Goal: Task Accomplishment & Management: Use online tool/utility

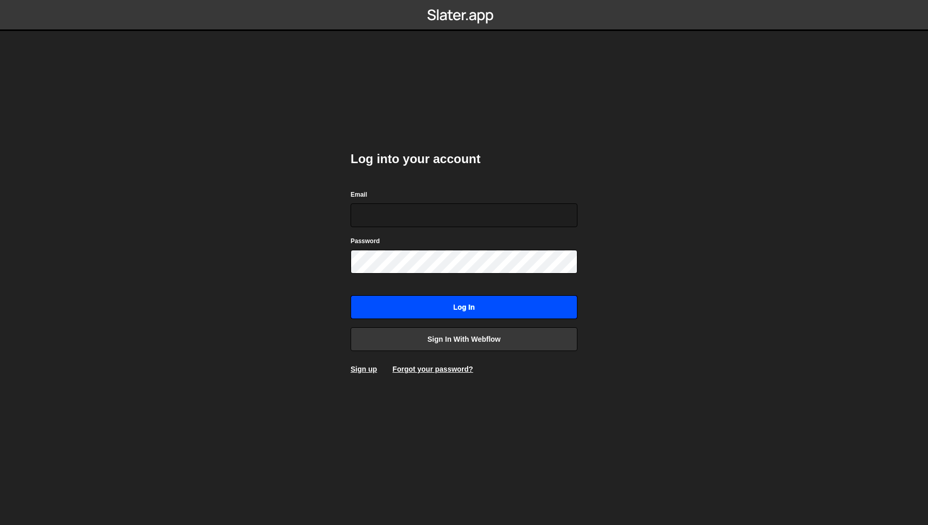
type input "philip@byraladan.se"
drag, startPoint x: 474, startPoint y: 313, endPoint x: 722, endPoint y: 309, distance: 248.1
click at [474, 314] on input "Log in" at bounding box center [464, 307] width 227 height 24
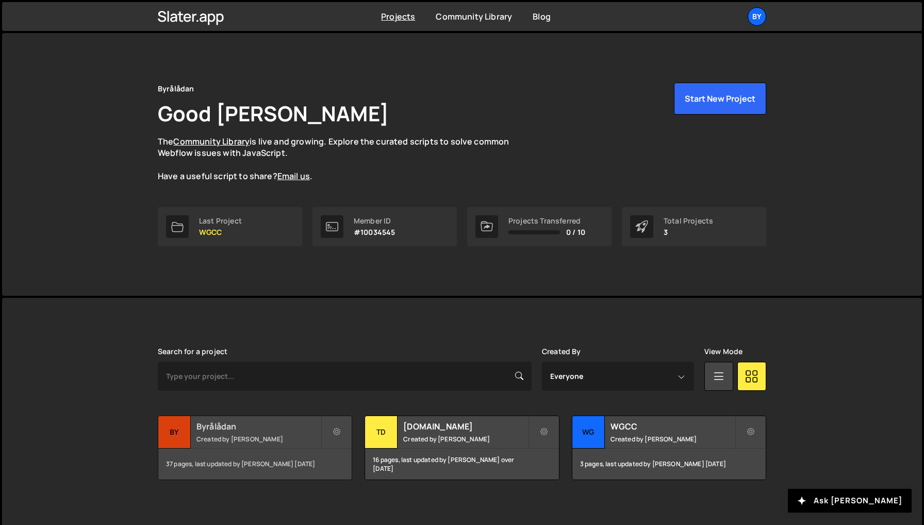
click at [257, 424] on h2 "Byrålådan" at bounding box center [259, 425] width 124 height 11
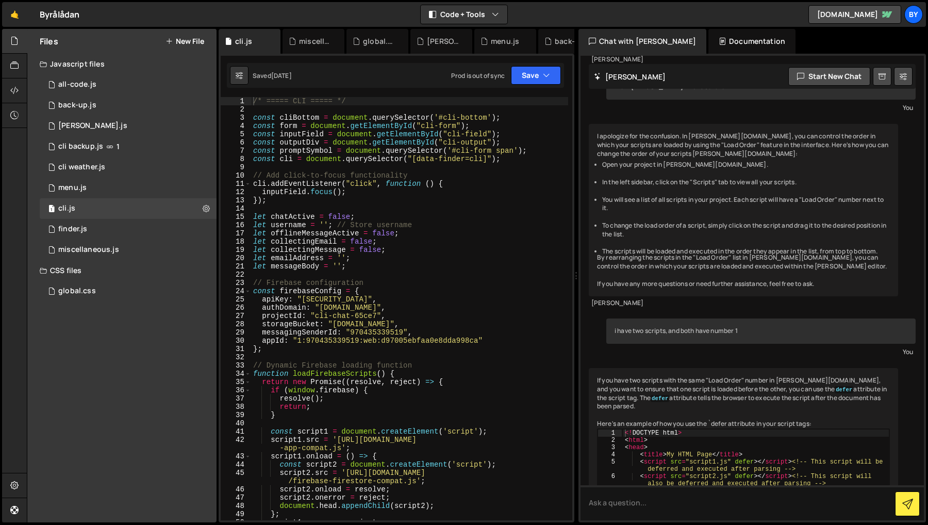
scroll to position [958, 0]
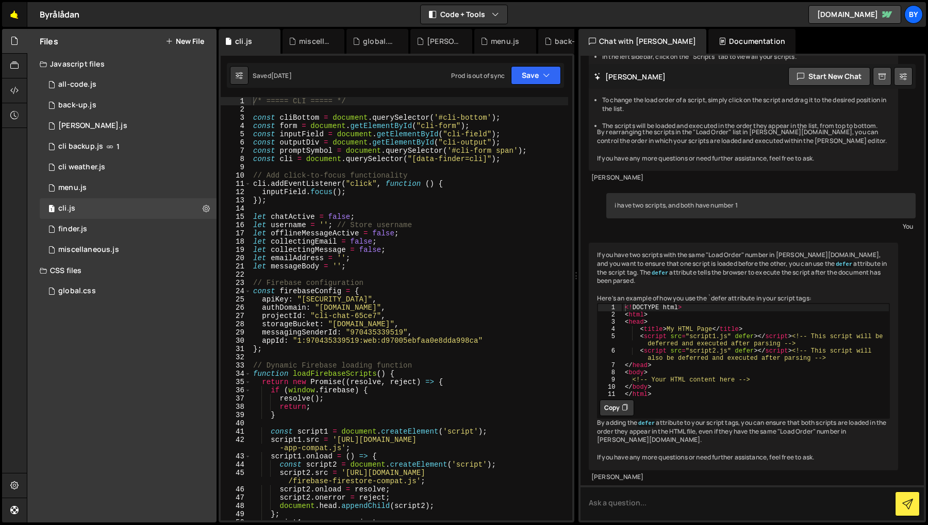
click at [18, 18] on link "🤙" at bounding box center [14, 14] width 25 height 25
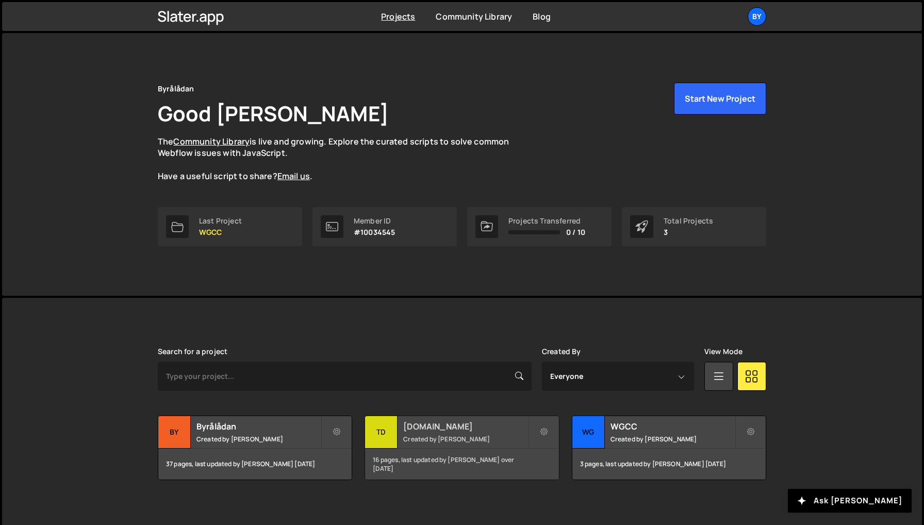
click at [486, 435] on small "Created by [PERSON_NAME]" at bounding box center [465, 438] width 124 height 9
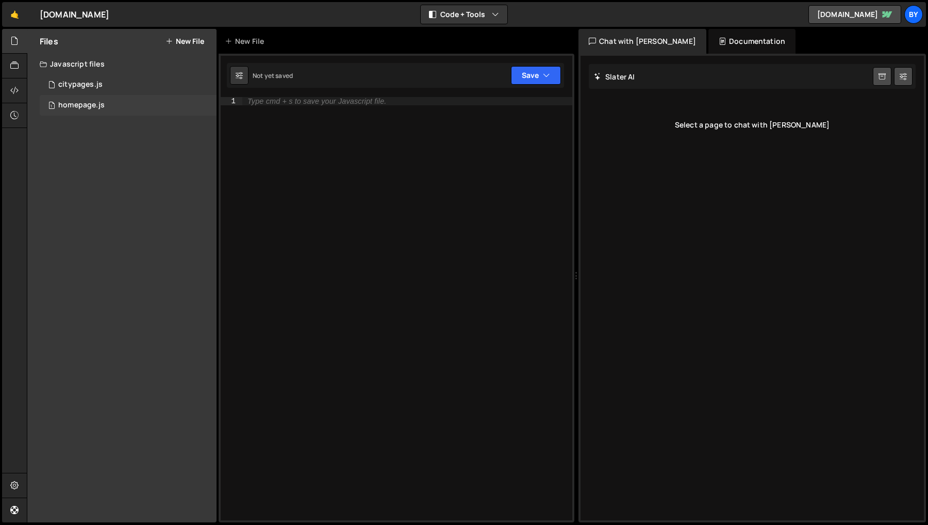
click at [75, 107] on div "homepage.js" at bounding box center [81, 105] width 46 height 9
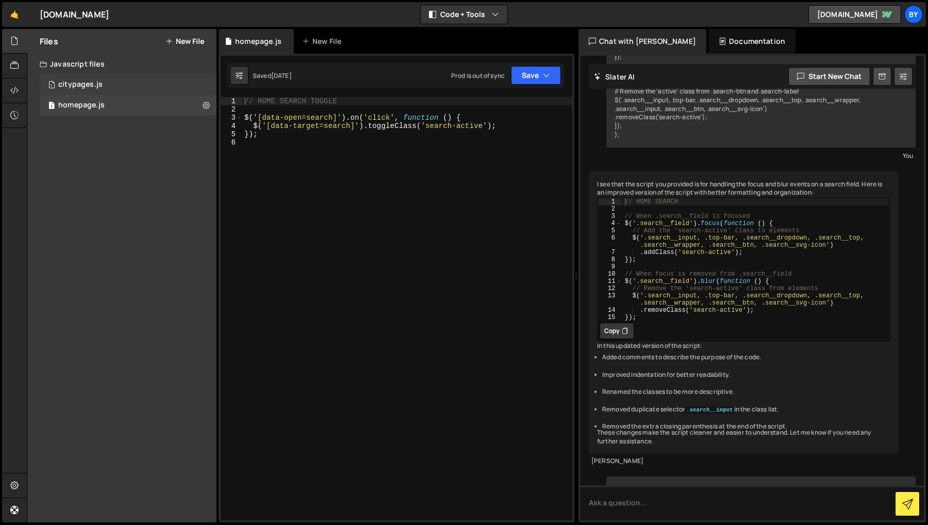
scroll to position [954, 0]
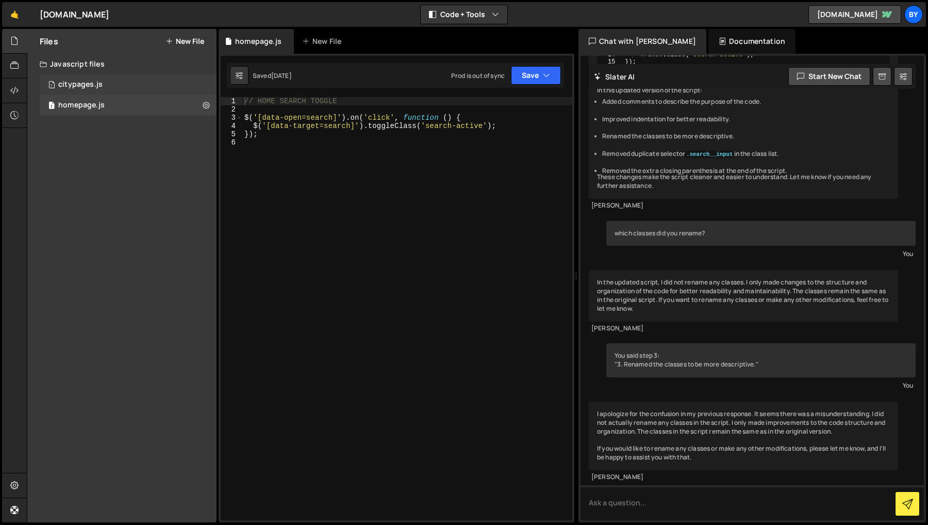
click at [81, 87] on div "citypages.js" at bounding box center [80, 84] width 44 height 9
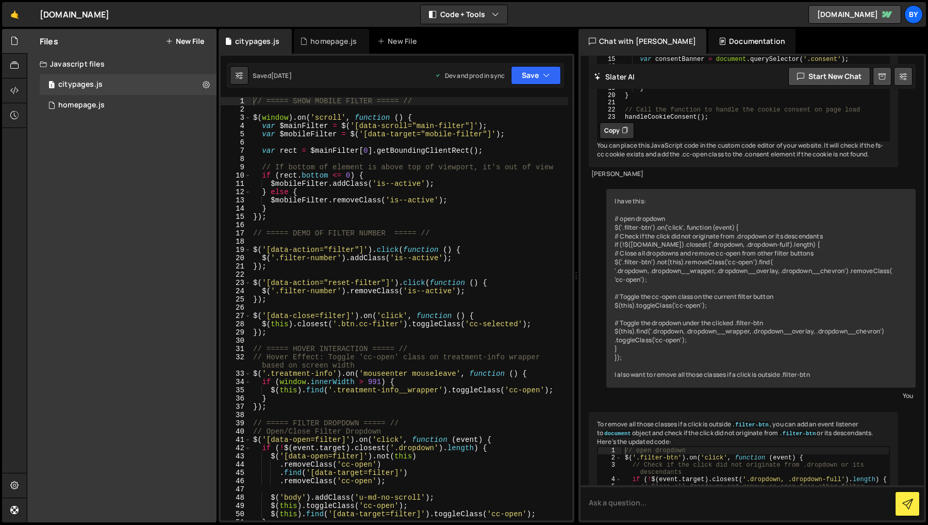
scroll to position [637, 0]
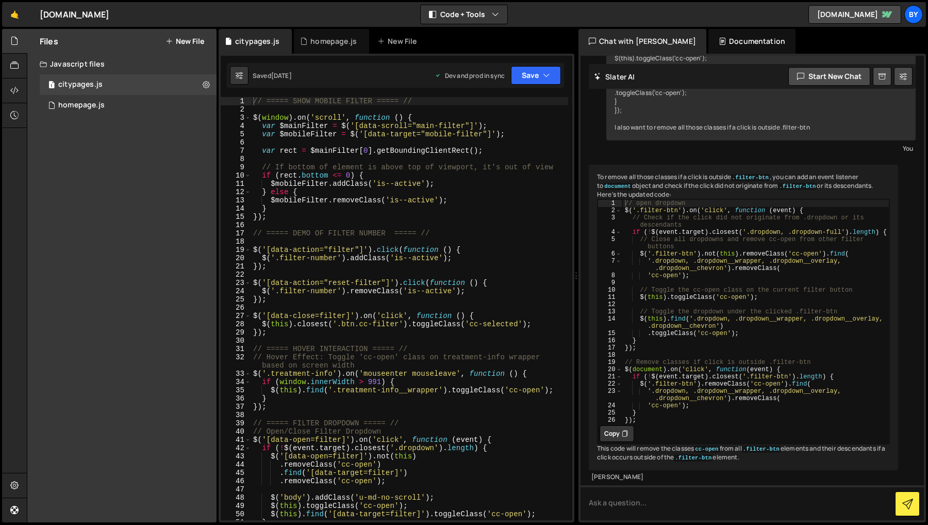
click at [391, 365] on div "// ===== SHOW MOBILE FILTER ===== // $ ( window ) . on ( 'scroll' , function ( …" at bounding box center [409, 316] width 317 height 439
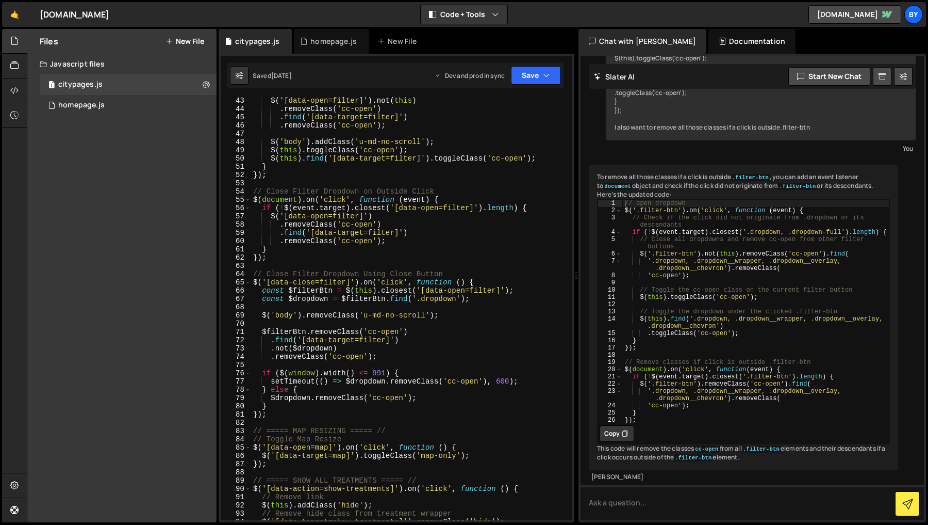
scroll to position [415, 0]
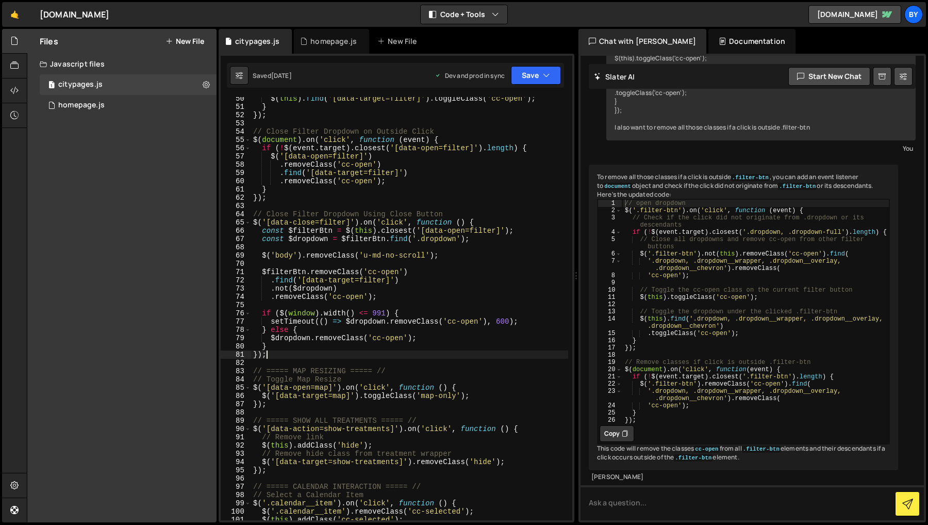
click at [388, 356] on div "$ ( this ) . find ( '[data-target=filter]' ) . toggleClass ( 'cc-open' ) ; } })…" at bounding box center [409, 313] width 317 height 439
type textarea "});"
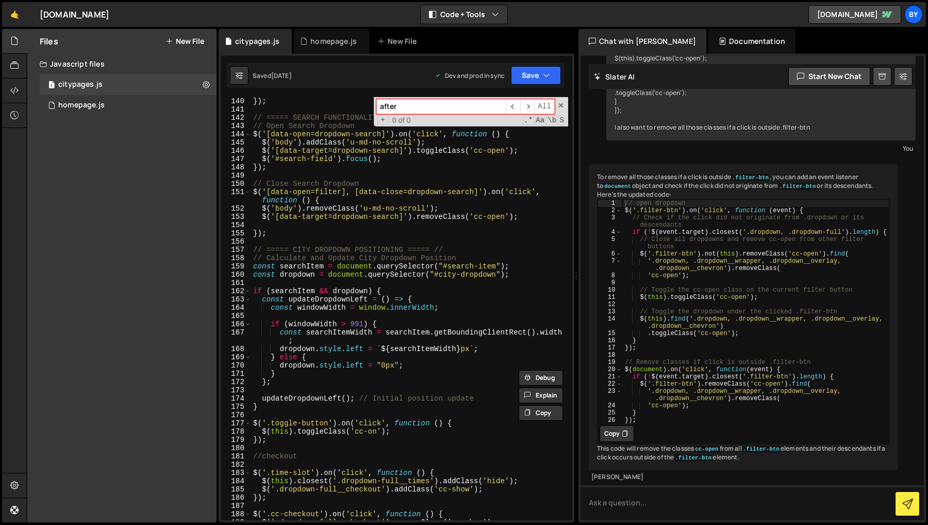
scroll to position [1038, 0]
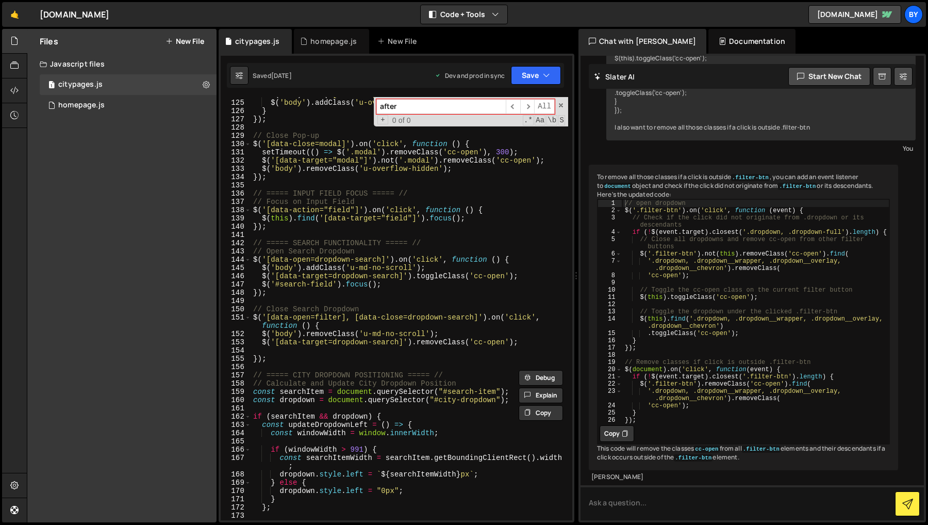
type input "after"
drag, startPoint x: 113, startPoint y: 142, endPoint x: 400, endPoint y: 94, distance: 291.3
click at [113, 142] on div "Files New File Javascript files 1 citypages.js 0 1 homepage.js 0 CSS files Copy…" at bounding box center [121, 275] width 189 height 493
